Goal: Transaction & Acquisition: Purchase product/service

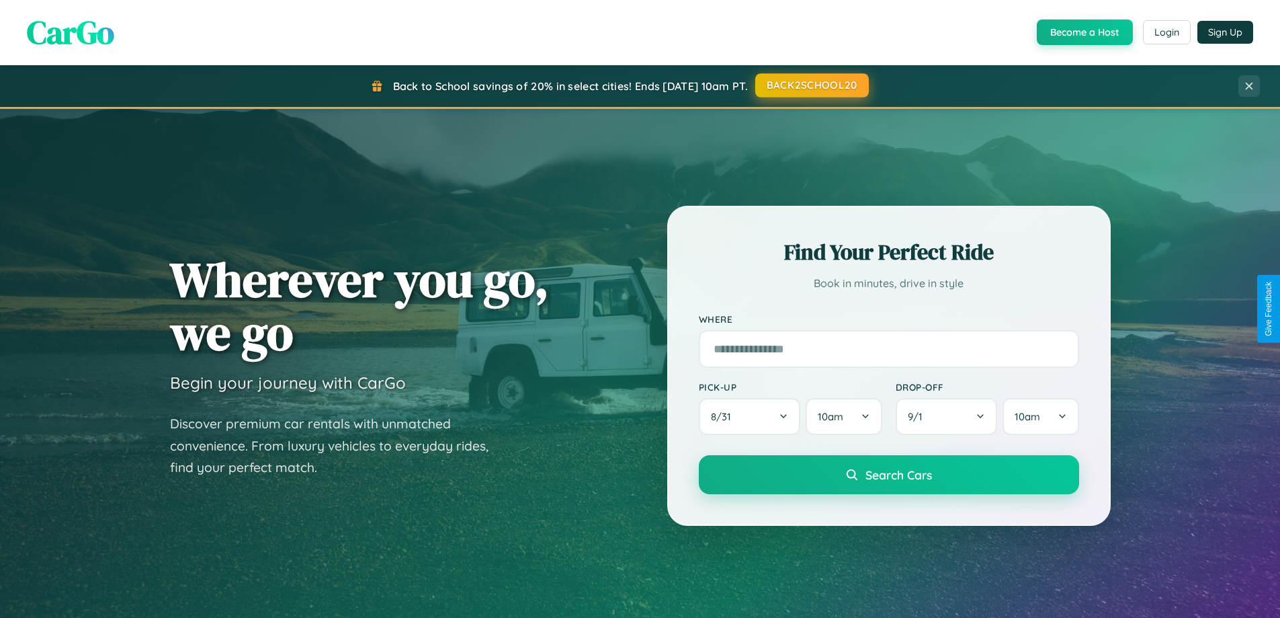
click at [811, 85] on button "BACK2SCHOOL20" at bounding box center [813, 85] width 114 height 24
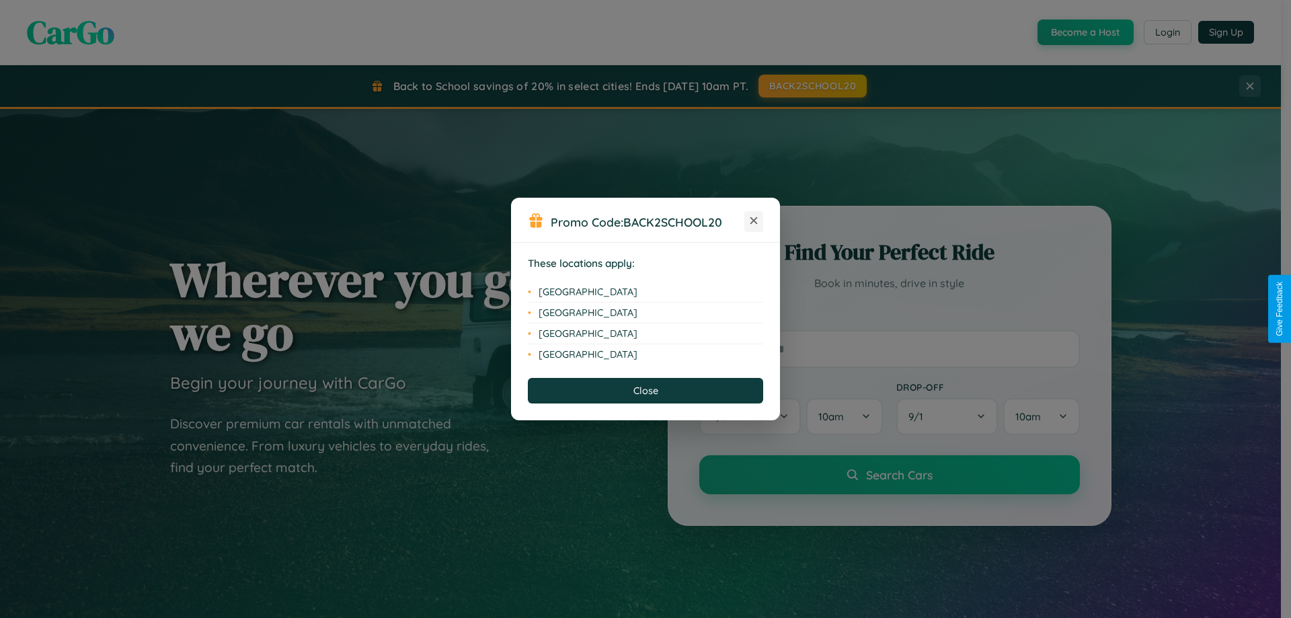
click at [753, 221] on icon at bounding box center [753, 220] width 7 height 7
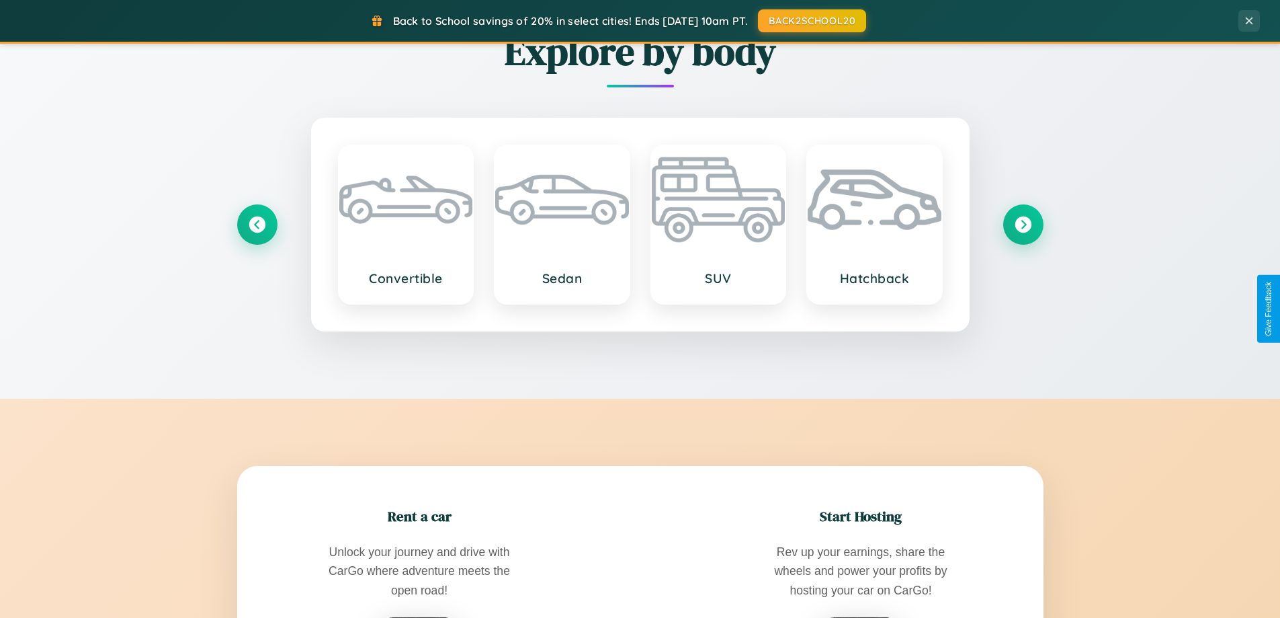
scroll to position [2160, 0]
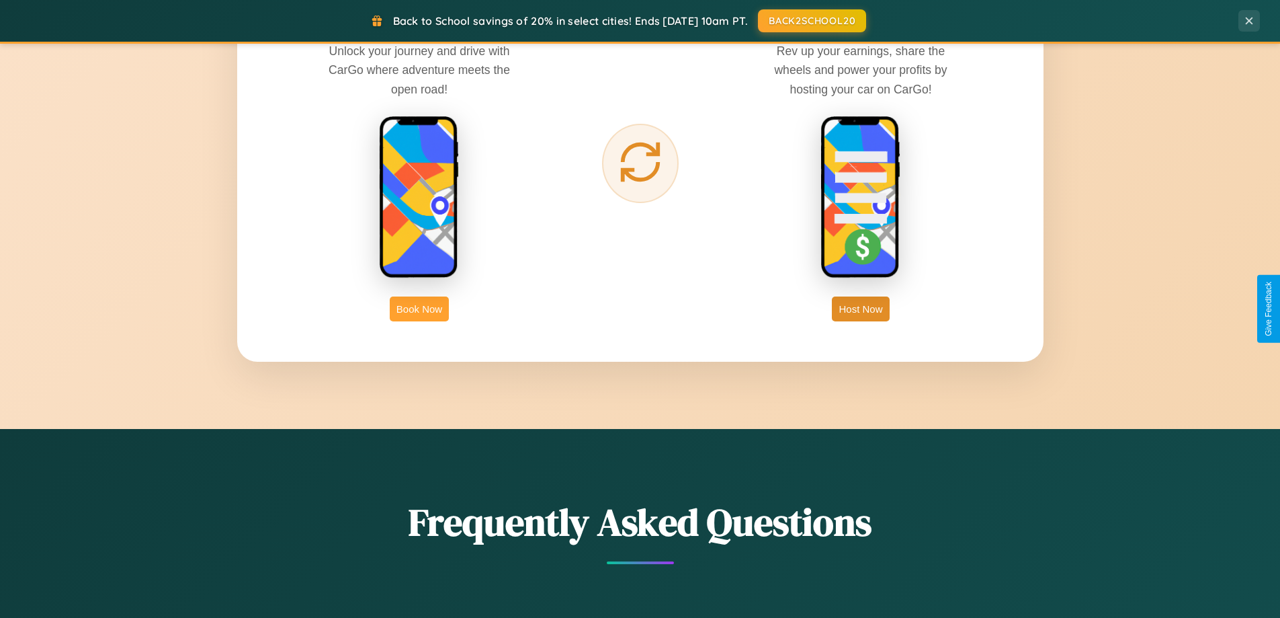
click at [419, 309] on button "Book Now" at bounding box center [419, 308] width 59 height 25
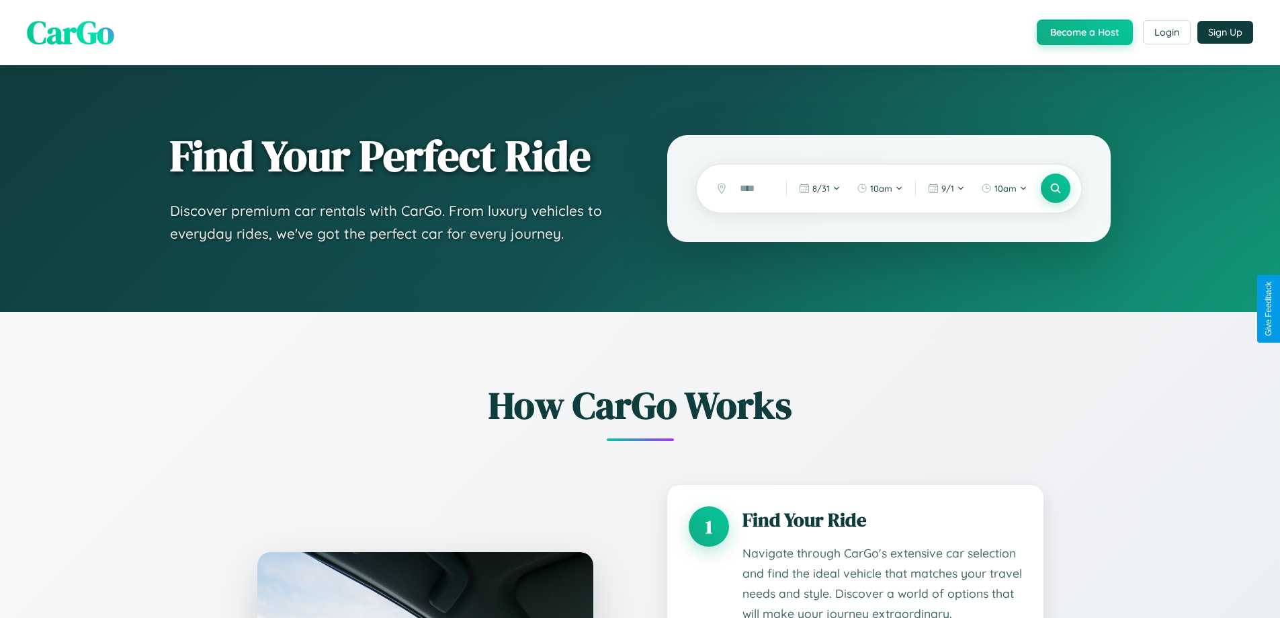
scroll to position [2204, 0]
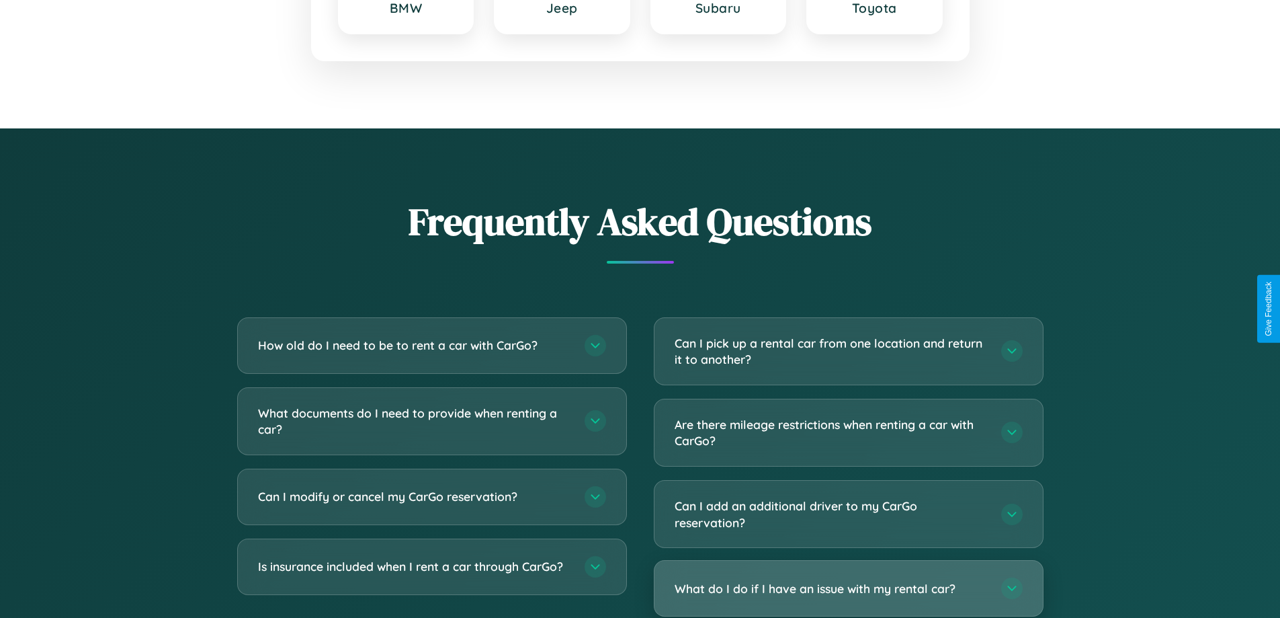
click at [848, 589] on h3 "What do I do if I have an issue with my rental car?" at bounding box center [831, 588] width 313 height 17
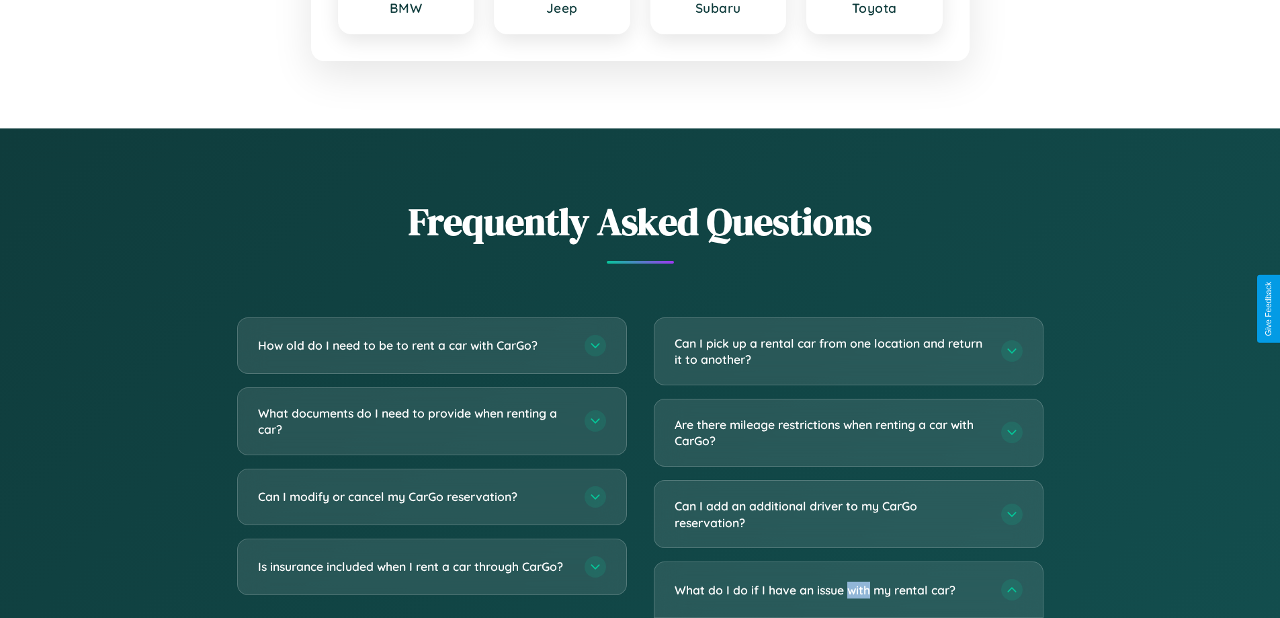
scroll to position [0, 0]
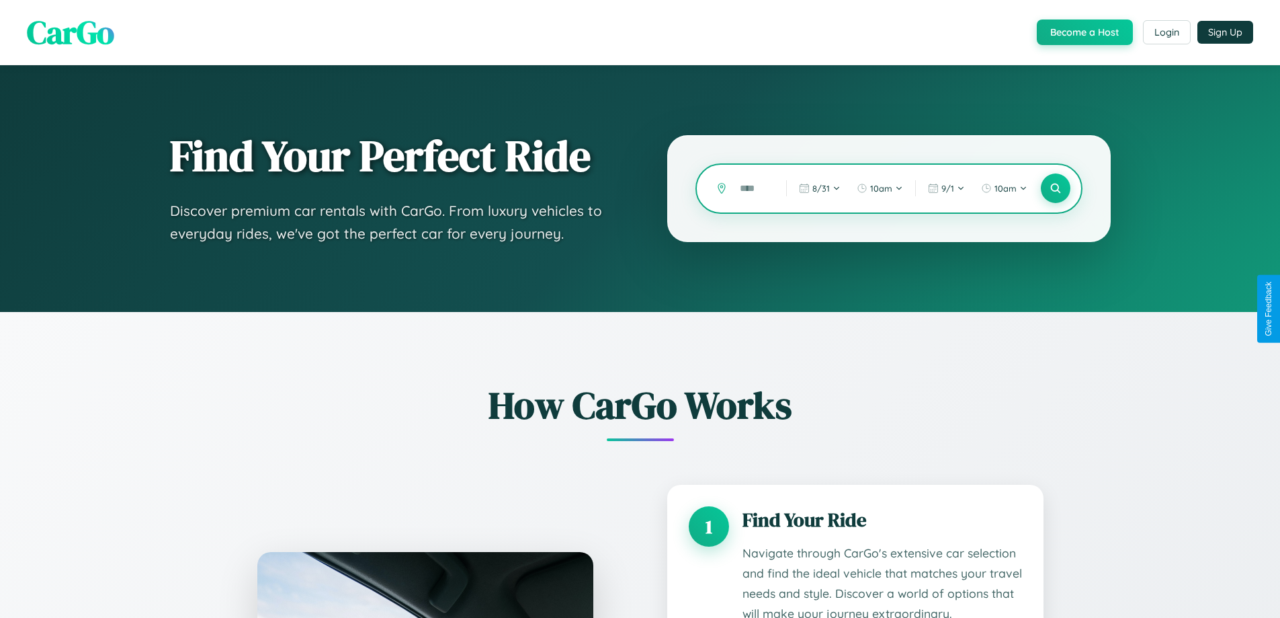
click at [753, 188] on input "text" at bounding box center [753, 189] width 40 height 24
type input "*****"
click at [1055, 188] on icon at bounding box center [1055, 188] width 13 height 13
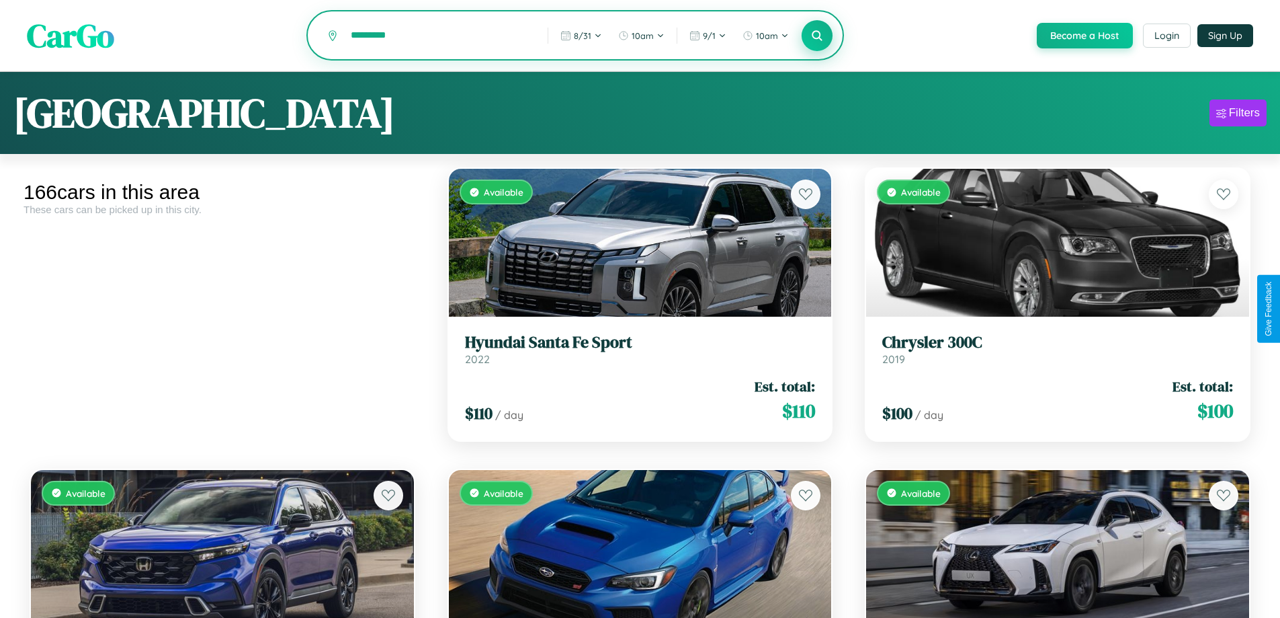
type input "*********"
click at [817, 36] on icon at bounding box center [817, 35] width 13 height 13
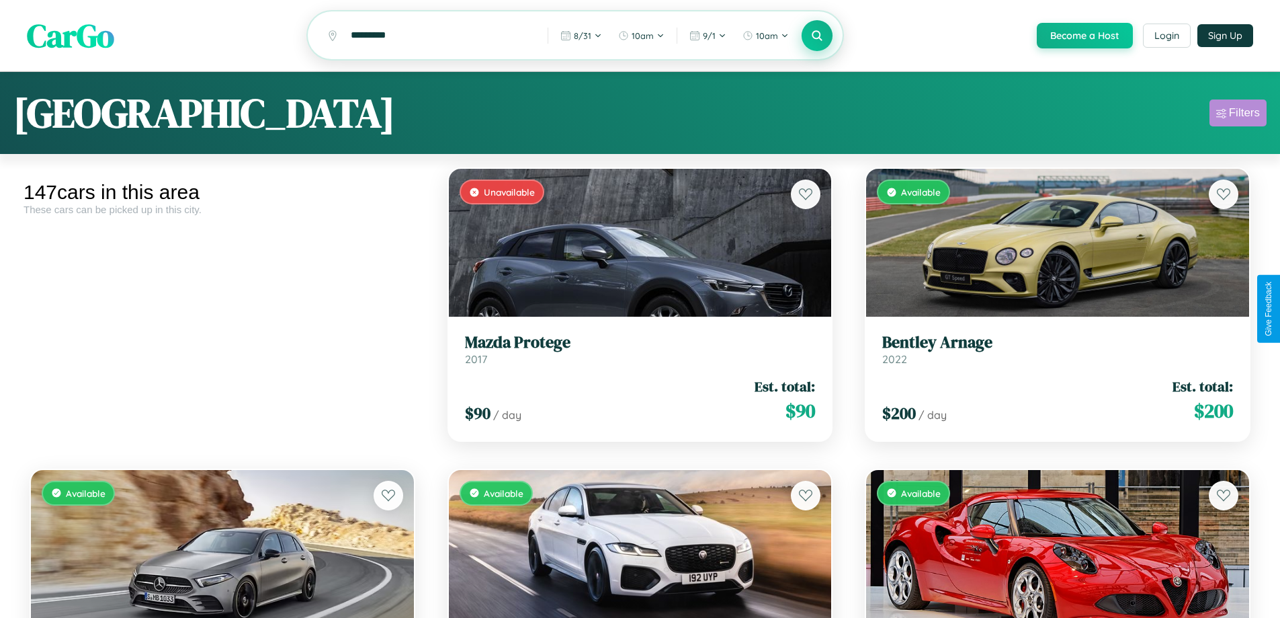
click at [1238, 115] on div "Filters" at bounding box center [1244, 112] width 31 height 13
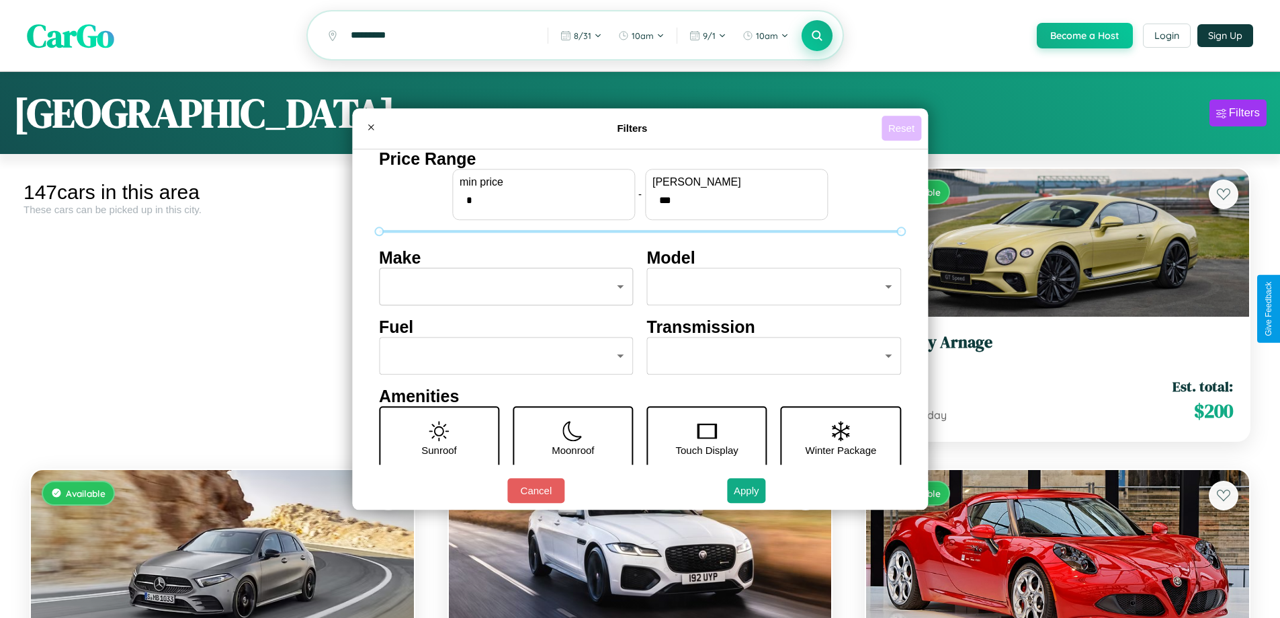
click at [903, 128] on button "Reset" at bounding box center [902, 128] width 40 height 25
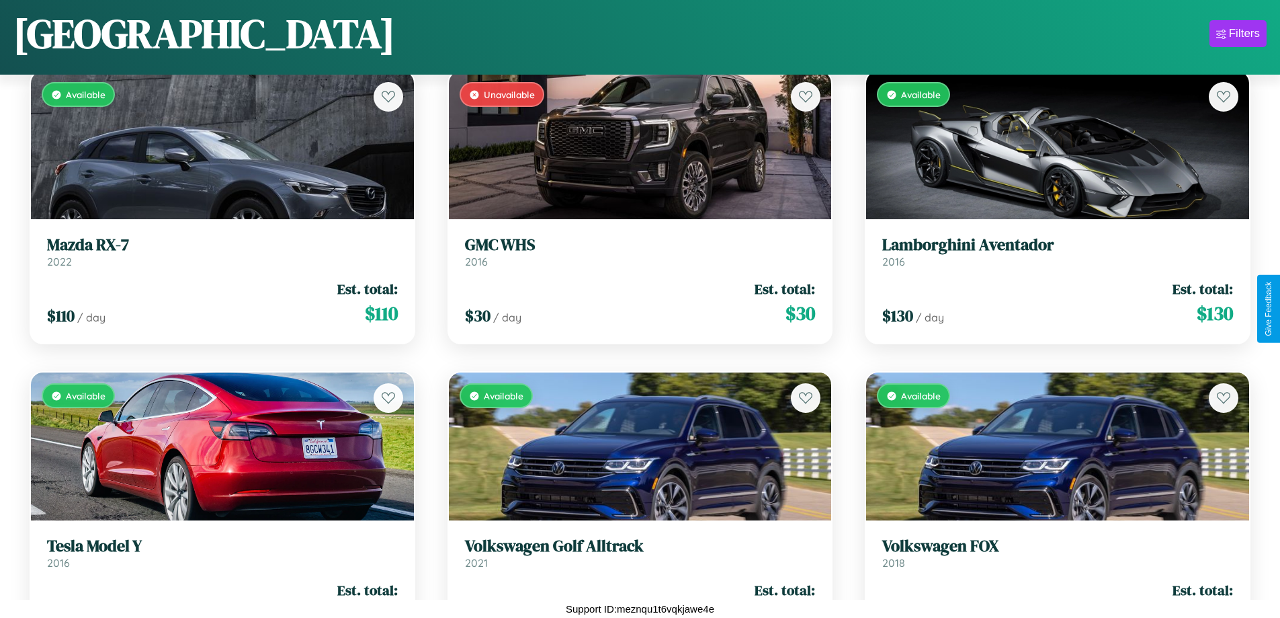
scroll to position [12831, 0]
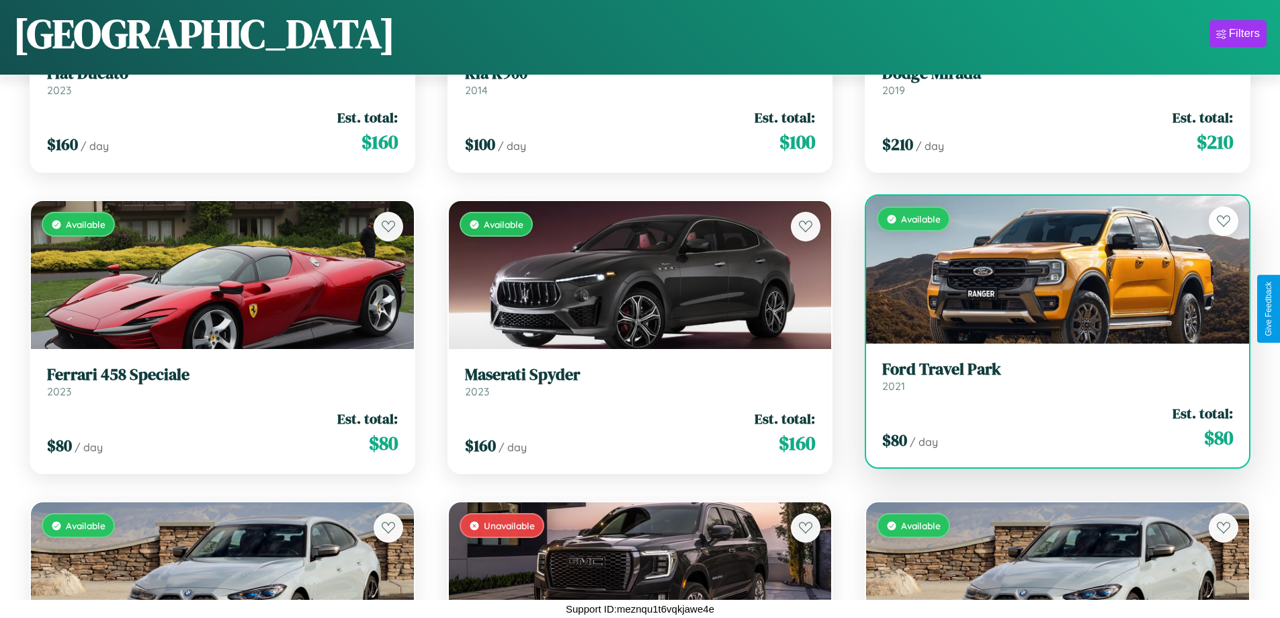
click at [1049, 381] on link "Ford Travel Park 2021" at bounding box center [1058, 376] width 351 height 33
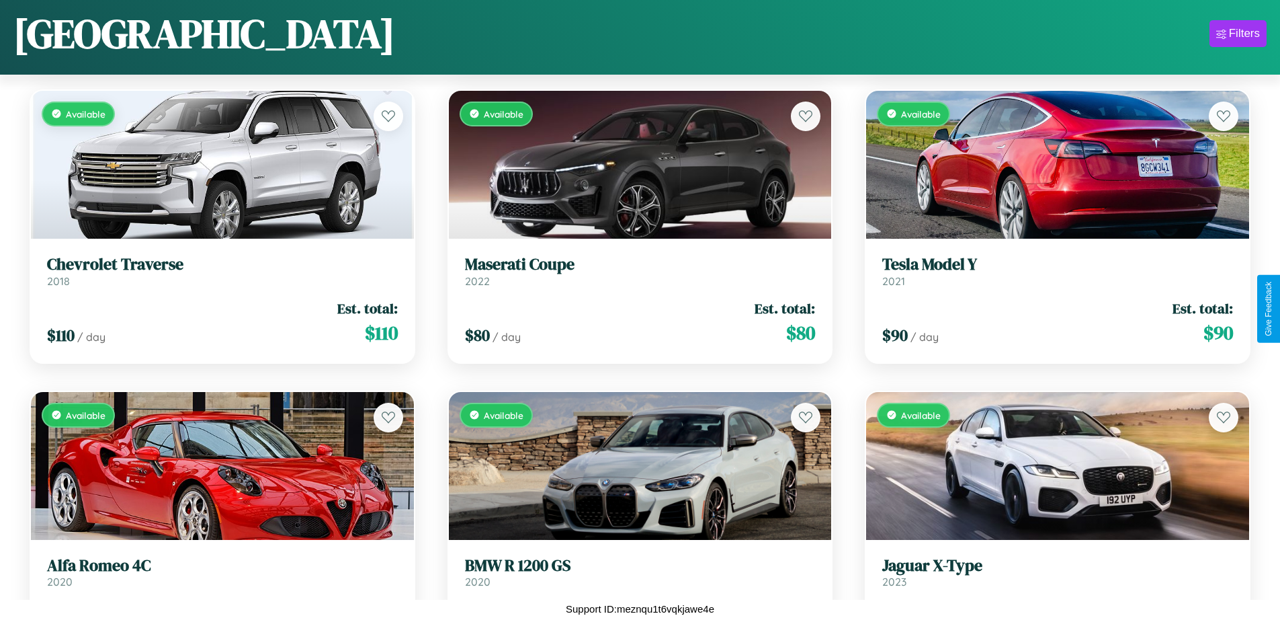
scroll to position [13734, 0]
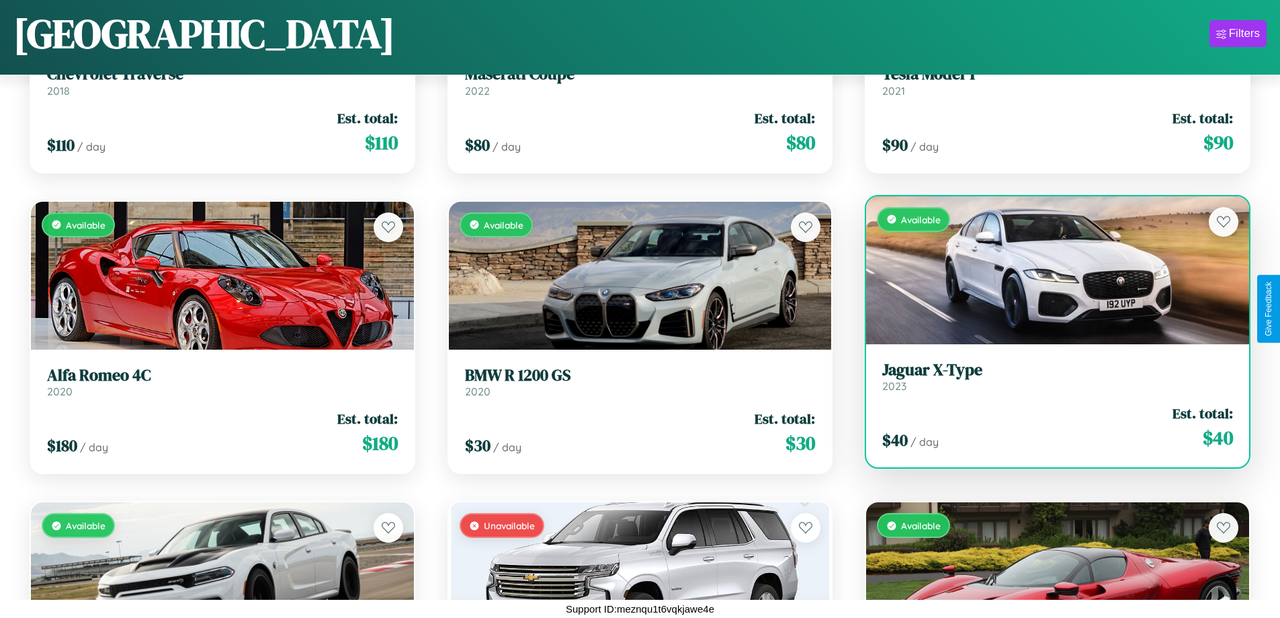
click at [1049, 379] on link "Jaguar X-Type 2023" at bounding box center [1058, 376] width 351 height 33
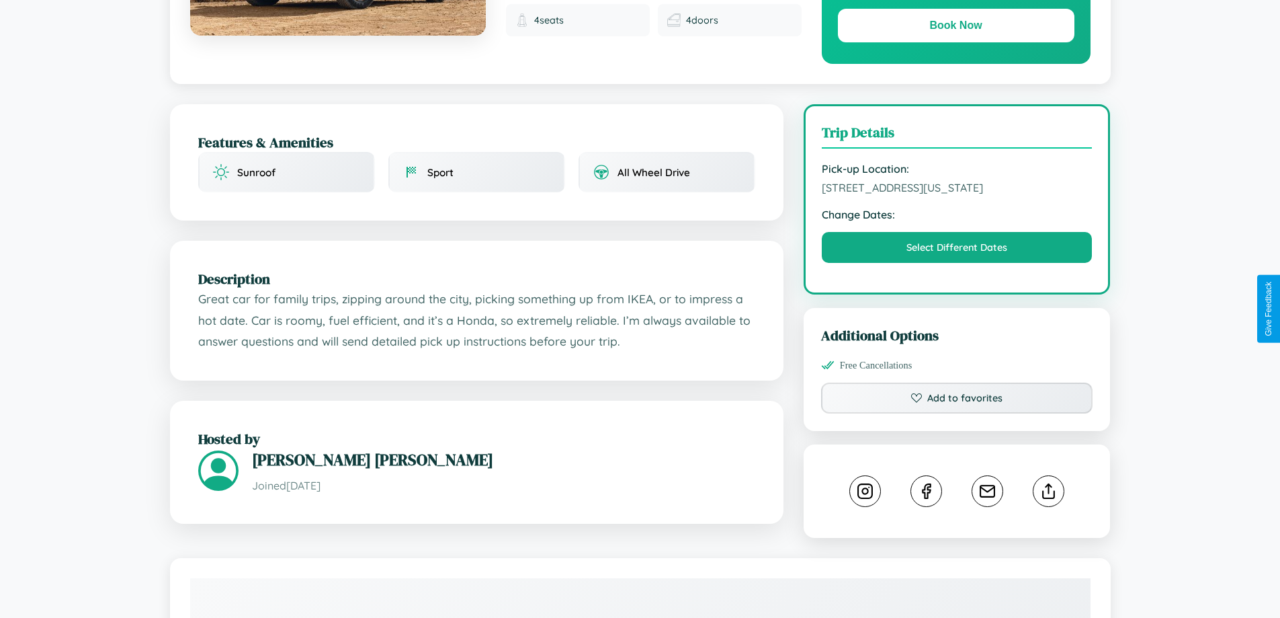
scroll to position [455, 0]
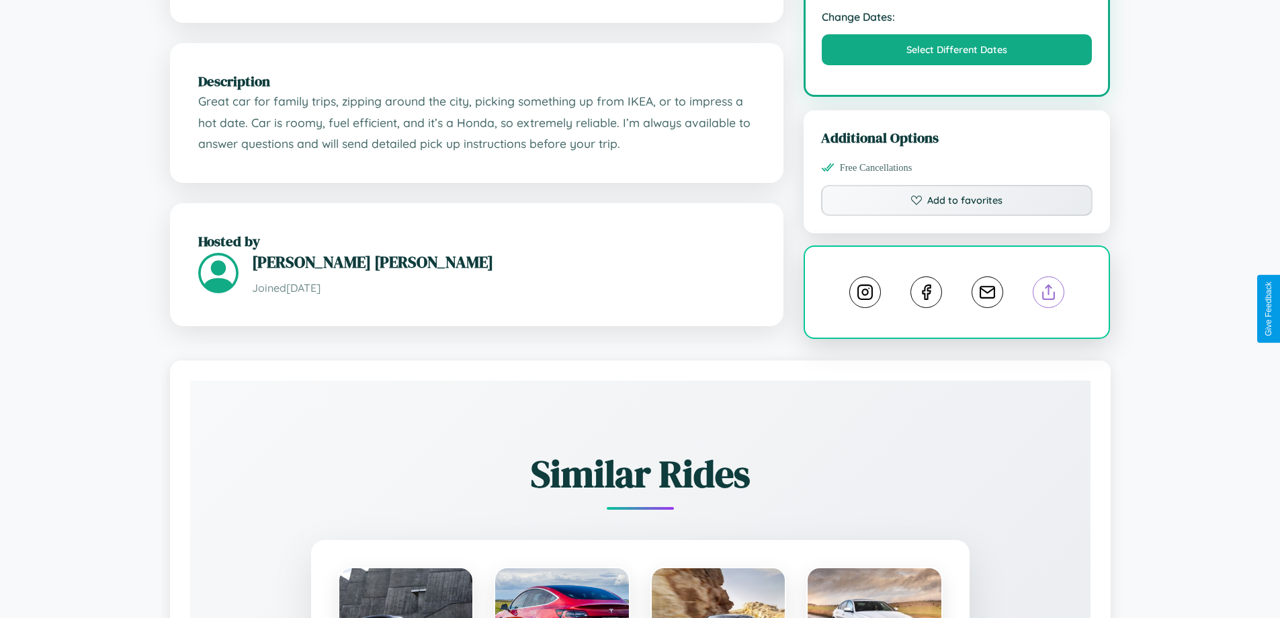
click at [1049, 294] on line at bounding box center [1049, 289] width 0 height 9
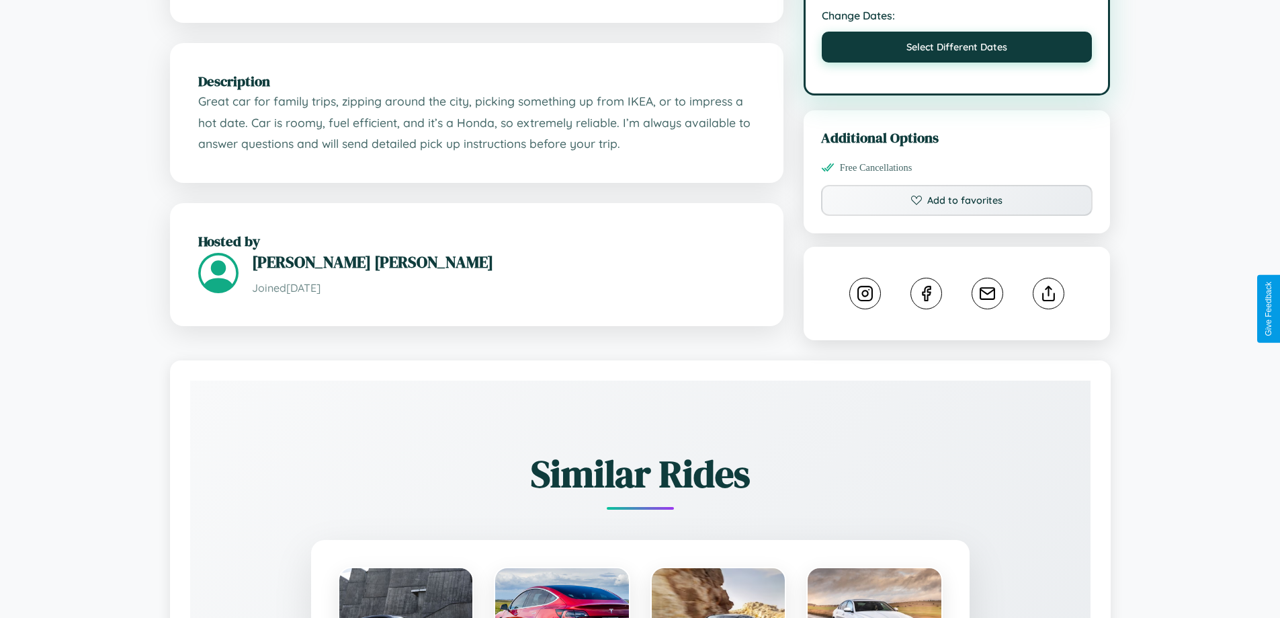
click at [957, 63] on button "Select Different Dates" at bounding box center [957, 47] width 271 height 31
select select "*"
select select "****"
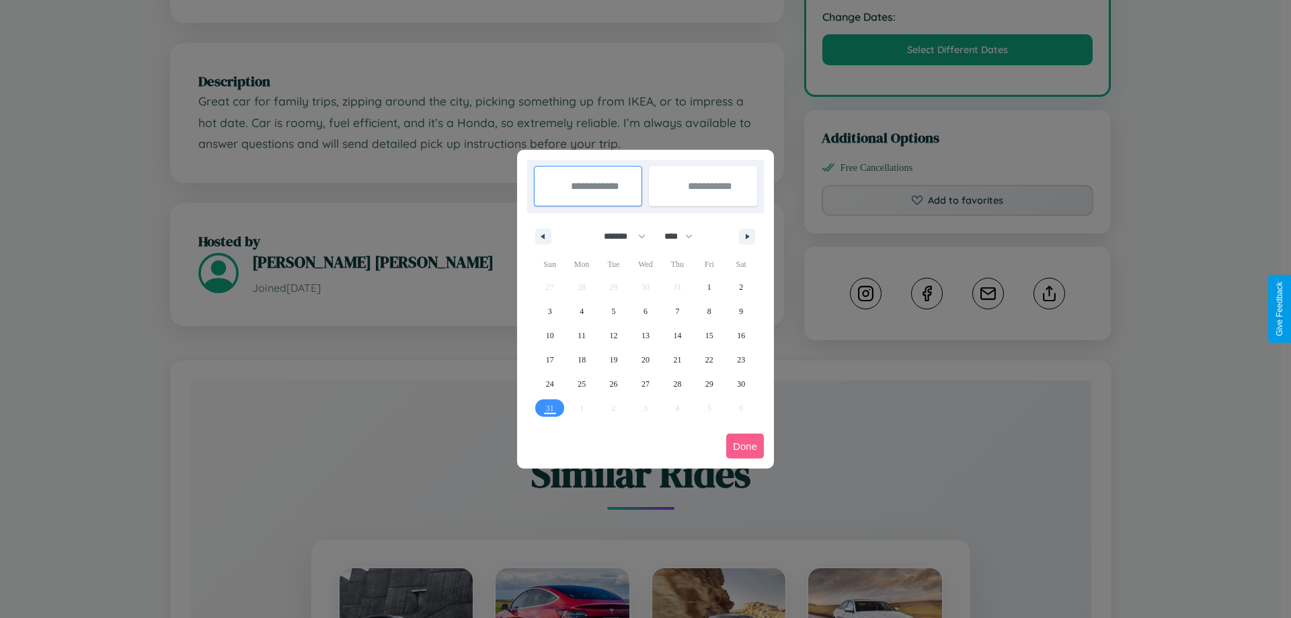
drag, startPoint x: 618, startPoint y: 236, endPoint x: 645, endPoint y: 270, distance: 43.0
click at [618, 236] on select "******* ******** ***** ***** *** **** **** ****** ********* ******* ******** **…" at bounding box center [622, 236] width 57 height 22
select select "**"
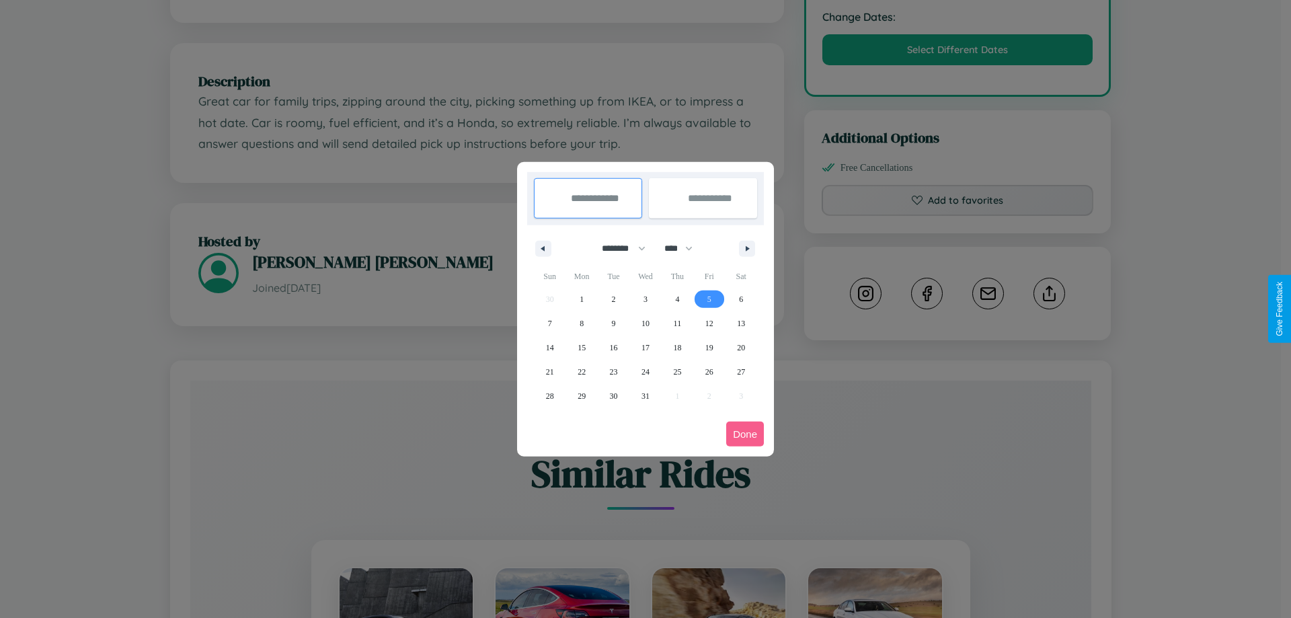
click at [708, 298] on span "5" at bounding box center [709, 299] width 4 height 24
type input "**********"
click at [581, 323] on span "8" at bounding box center [581, 323] width 4 height 24
type input "**********"
click at [745, 434] on button "Done" at bounding box center [745, 433] width 38 height 25
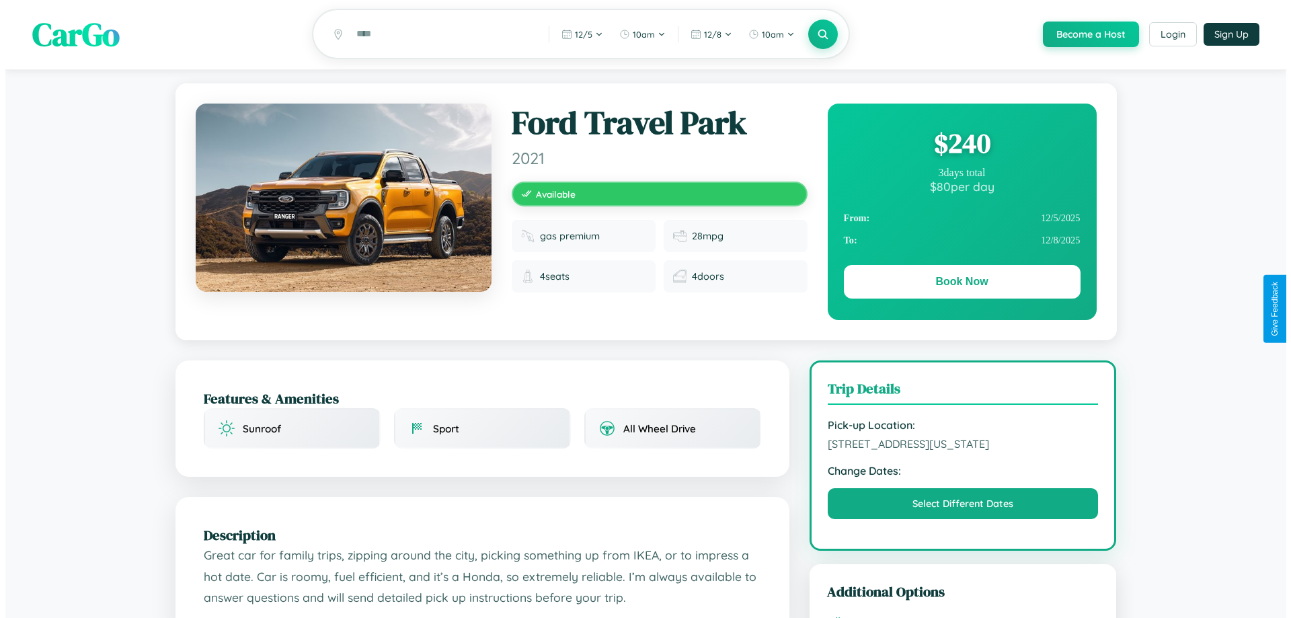
scroll to position [0, 0]
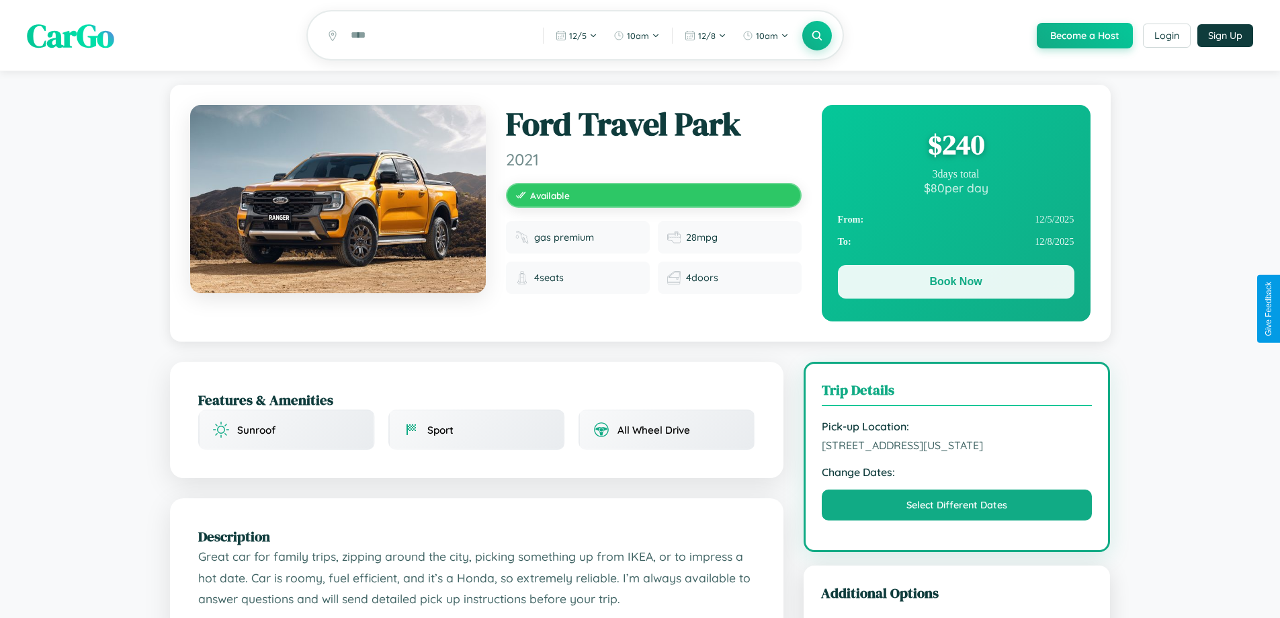
click at [956, 284] on button "Book Now" at bounding box center [956, 282] width 237 height 34
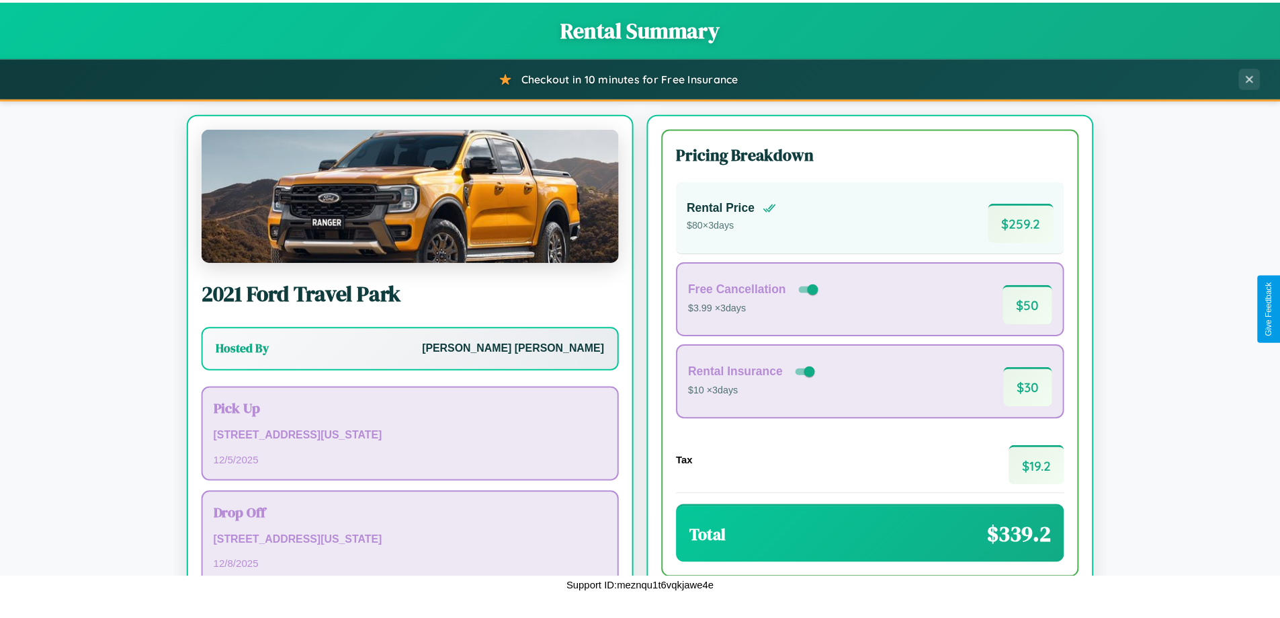
scroll to position [92, 0]
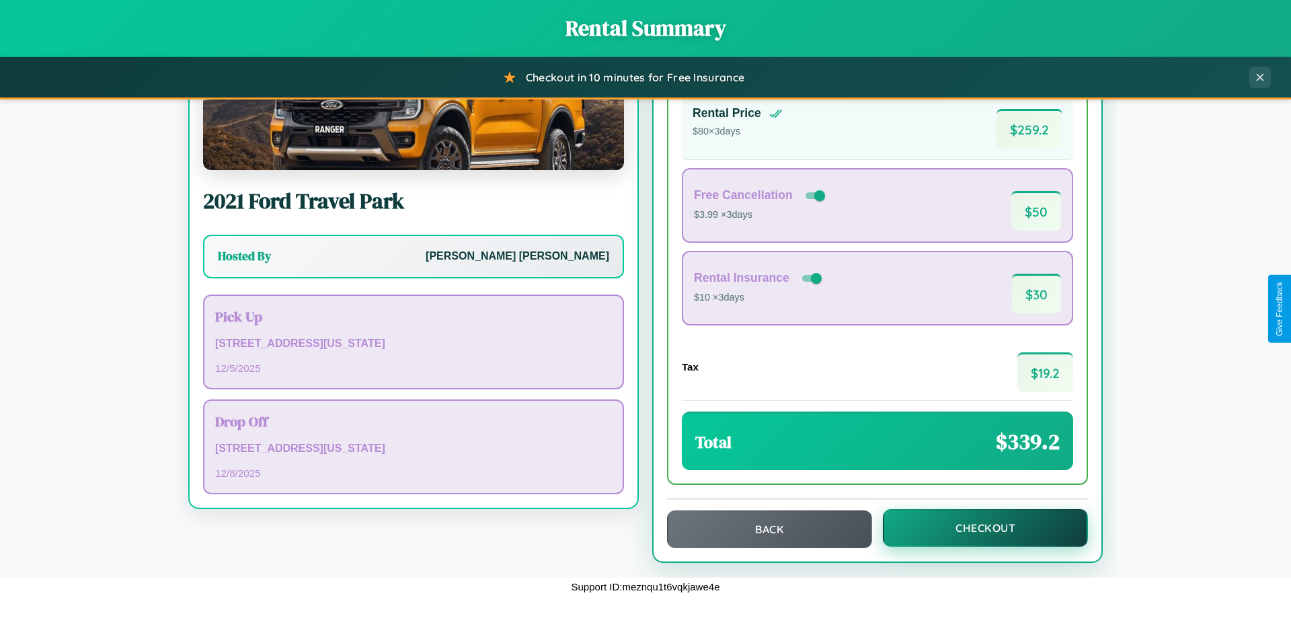
click at [976, 528] on button "Checkout" at bounding box center [985, 528] width 205 height 38
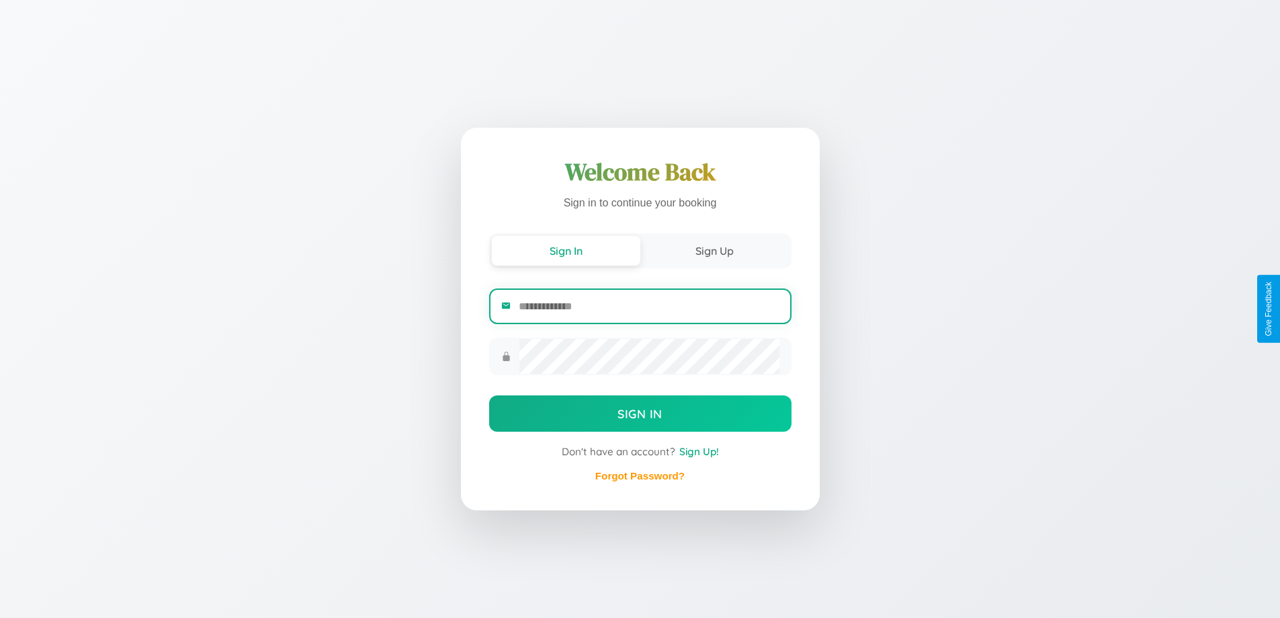
click at [649, 306] on input "email" at bounding box center [649, 306] width 260 height 33
type input "**********"
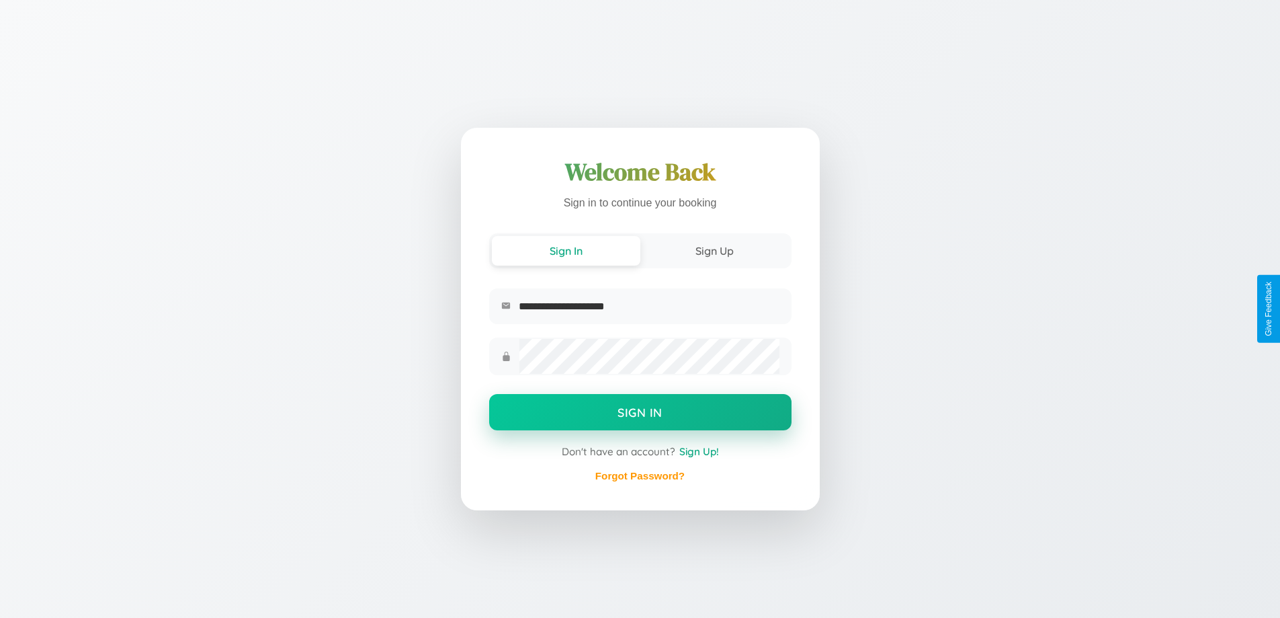
click at [640, 413] on button "Sign In" at bounding box center [640, 412] width 302 height 36
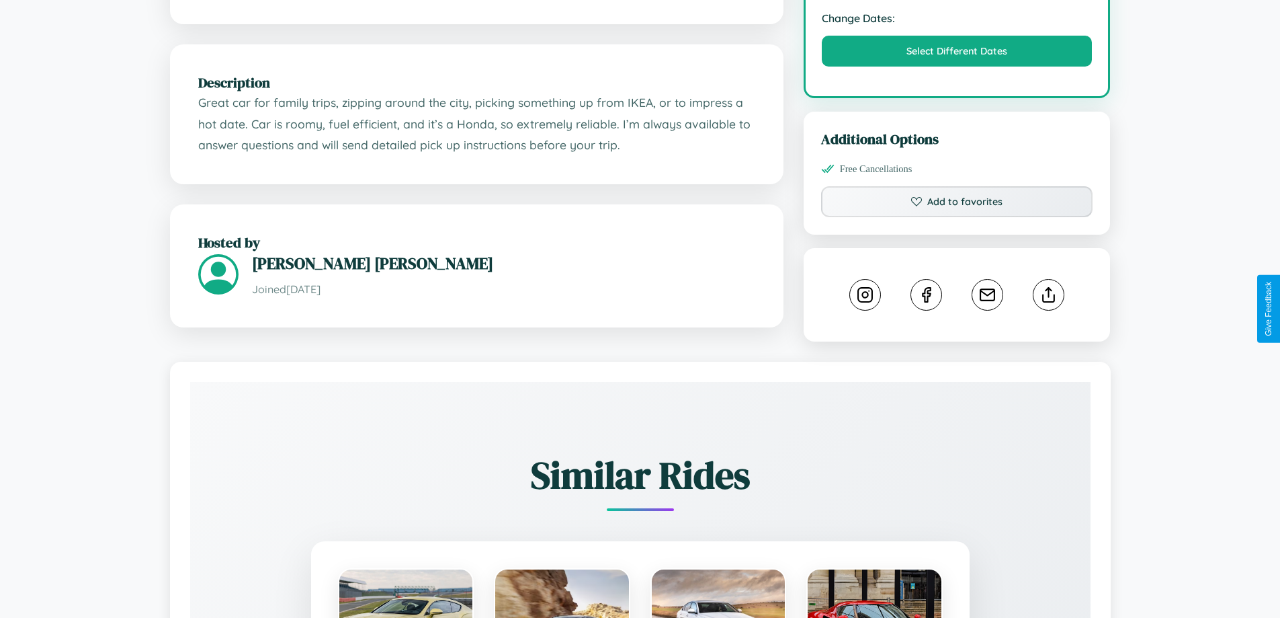
scroll to position [455, 0]
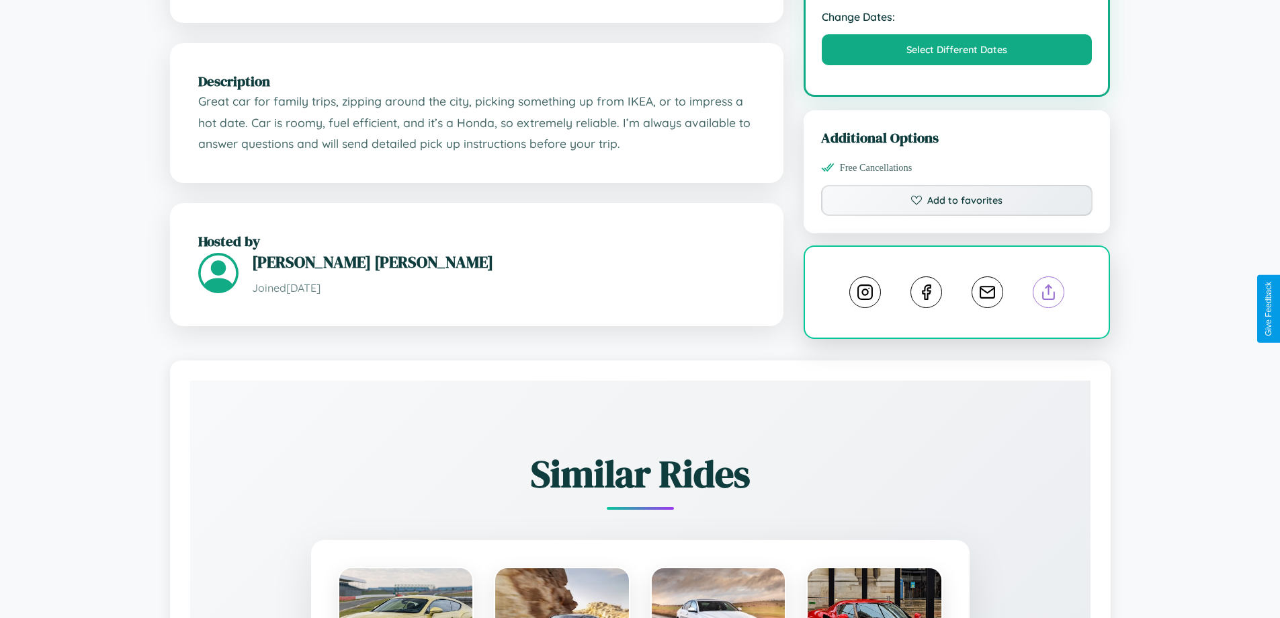
click at [1049, 294] on line at bounding box center [1049, 289] width 0 height 9
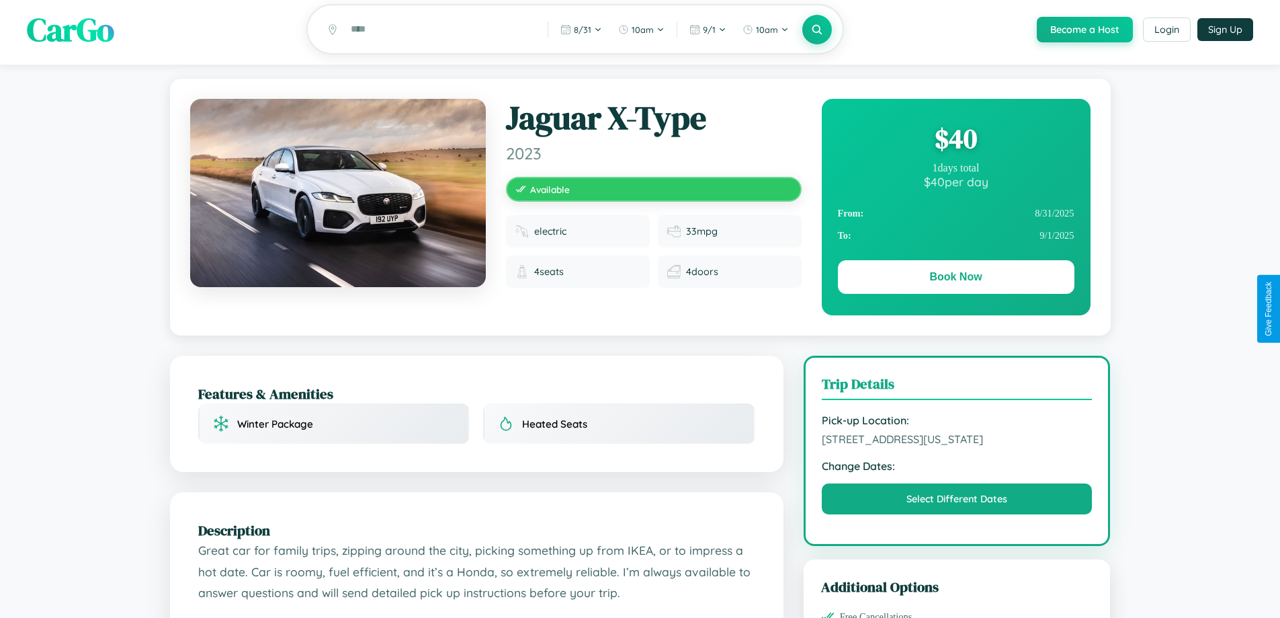
scroll to position [0, 0]
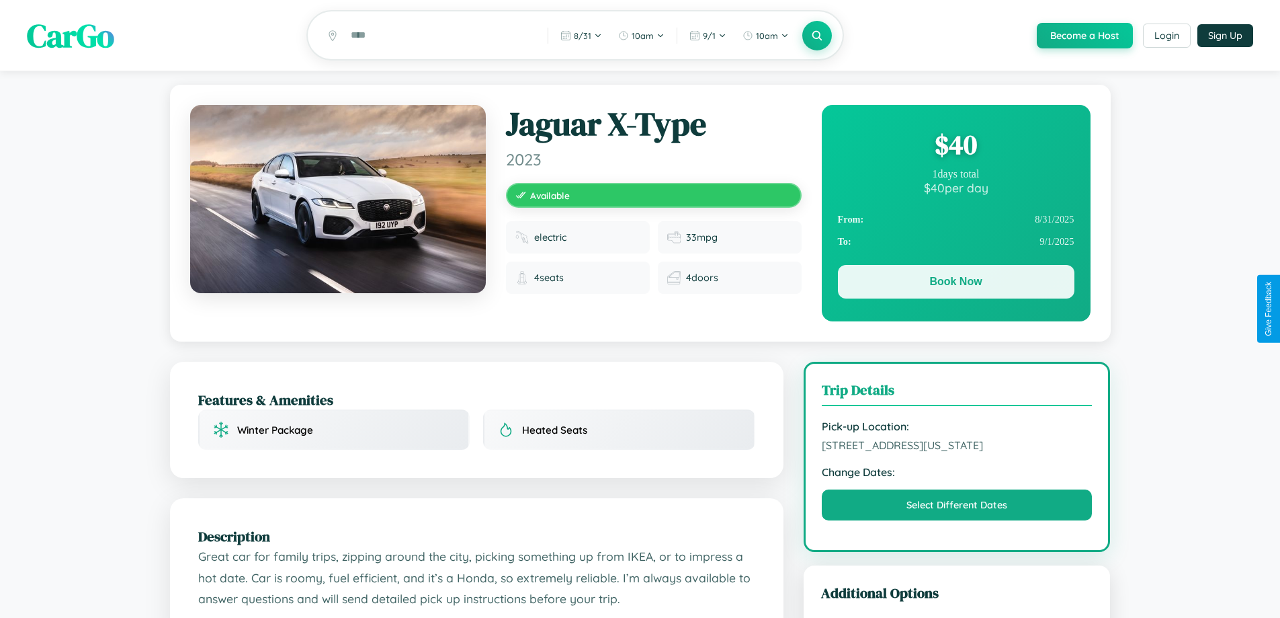
click at [956, 284] on button "Book Now" at bounding box center [956, 282] width 237 height 34
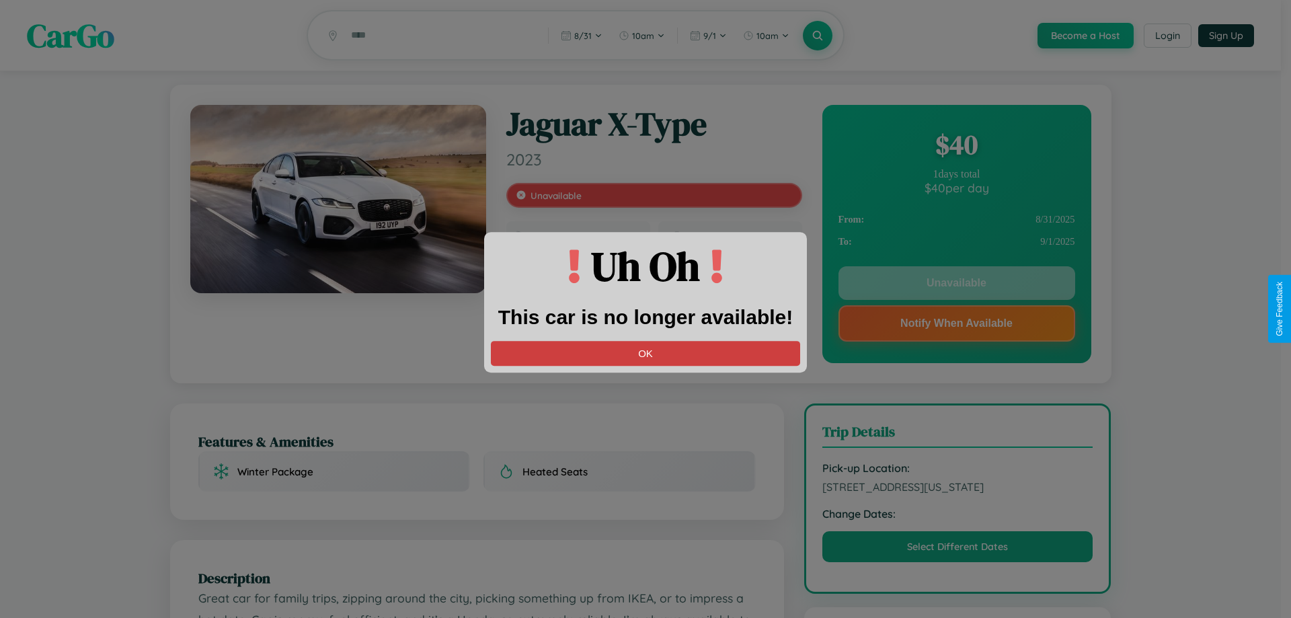
click at [645, 353] on button "OK" at bounding box center [645, 353] width 309 height 25
